Goal: Task Accomplishment & Management: Manage account settings

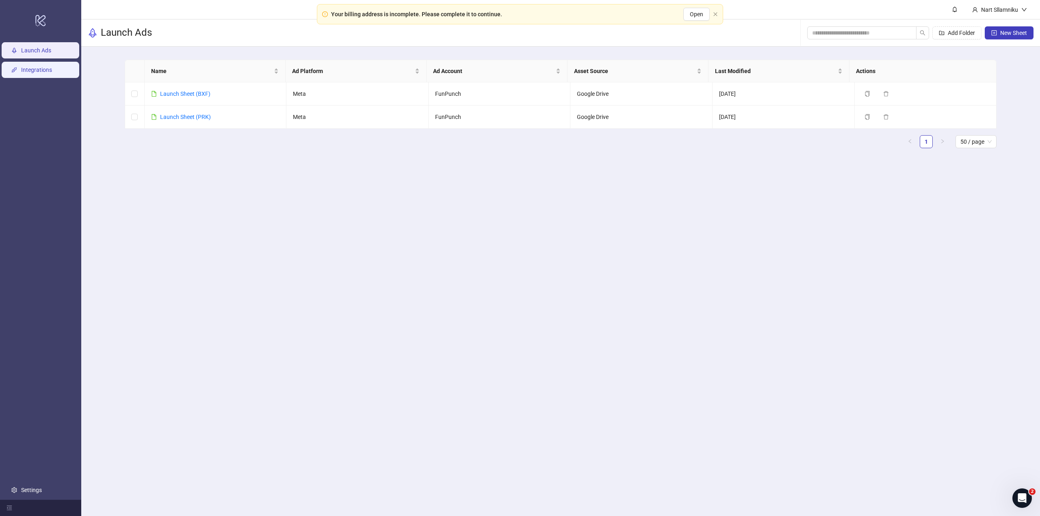
click at [52, 72] on link "Integrations" at bounding box center [36, 70] width 31 height 7
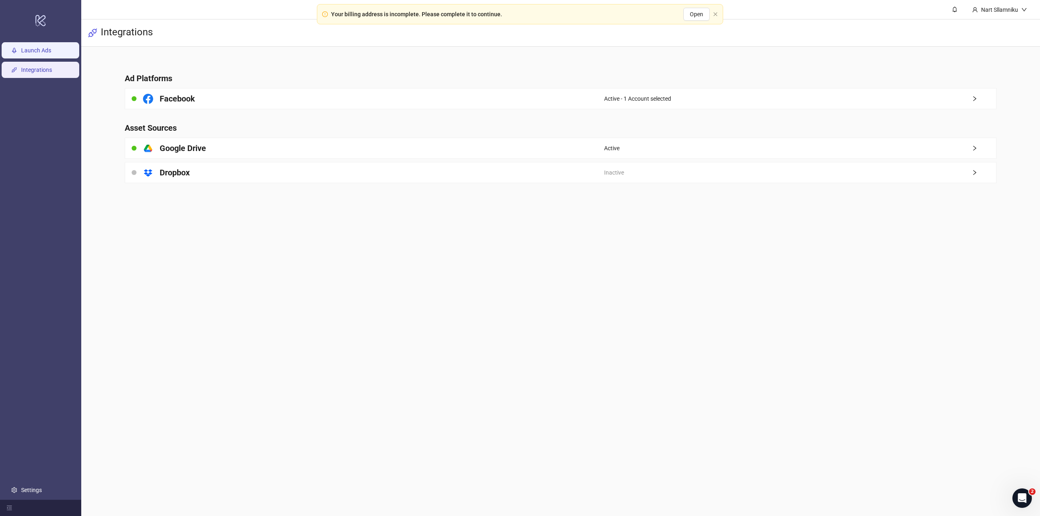
click at [50, 54] on link "Launch Ads" at bounding box center [36, 50] width 30 height 7
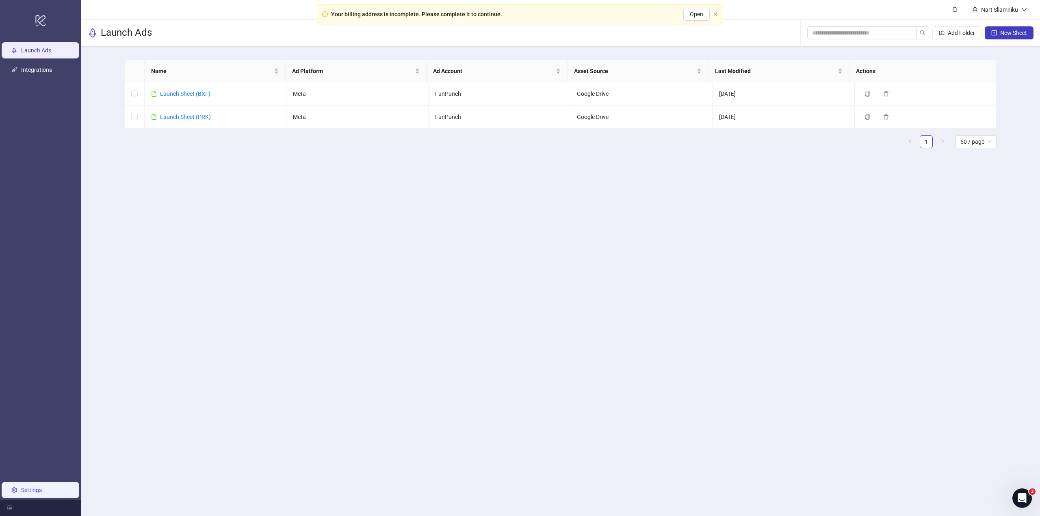
click at [35, 494] on link "Settings" at bounding box center [31, 490] width 21 height 7
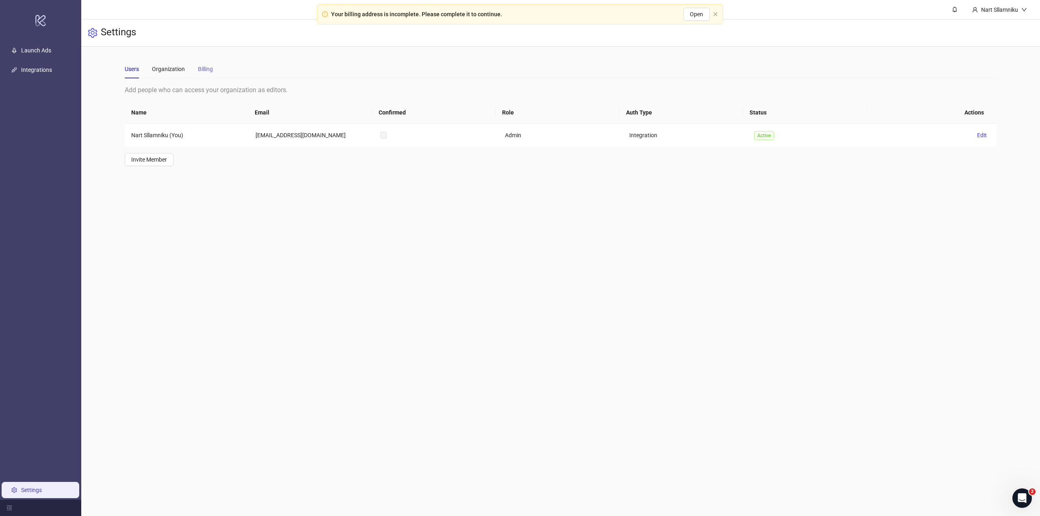
click at [202, 64] on div "Billing" at bounding box center [205, 69] width 15 height 19
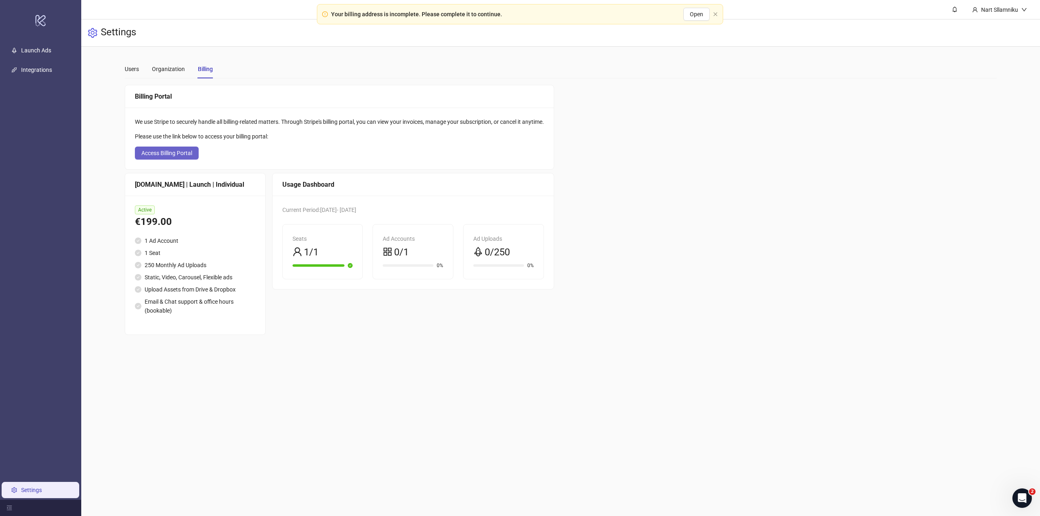
click at [185, 150] on span "Access Billing Portal" at bounding box center [166, 153] width 51 height 7
